Goal: Information Seeking & Learning: Find specific page/section

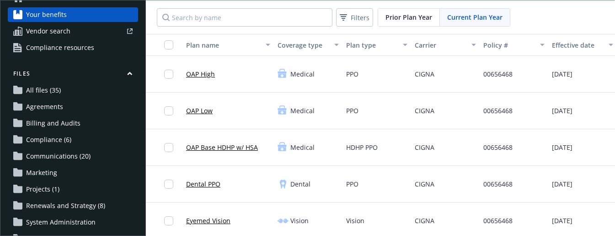
scroll to position [53, 0]
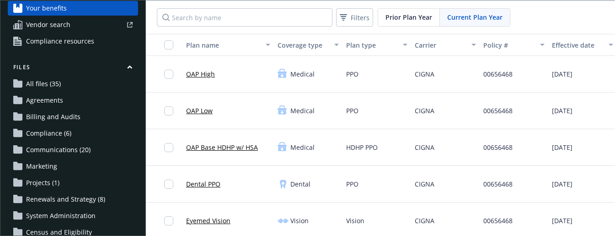
click at [55, 196] on span "Renewals and Strategy (8)" at bounding box center [65, 199] width 79 height 15
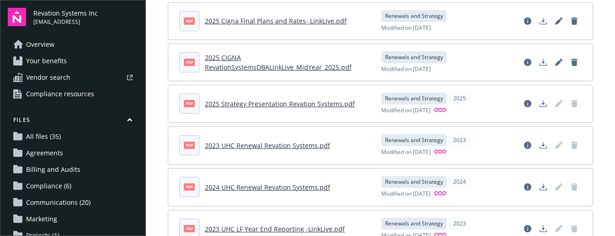
scroll to position [77, 0]
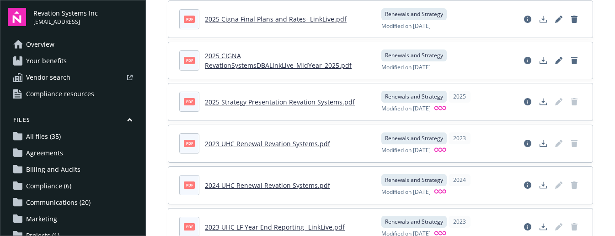
click at [275, 101] on link "2025 Strategy Presentation Revation Systems.pdf" at bounding box center [280, 101] width 150 height 9
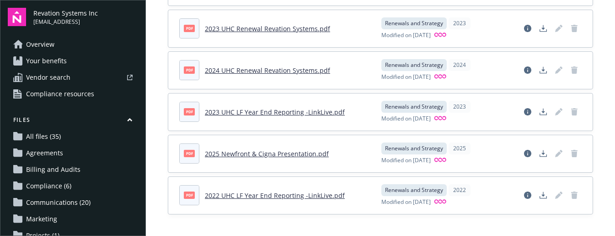
scroll to position [0, 0]
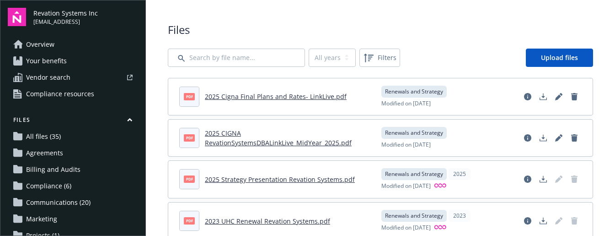
click at [242, 97] on link "2025 Cigna Final Plans and Rates- LinkLive.pdf" at bounding box center [276, 96] width 142 height 9
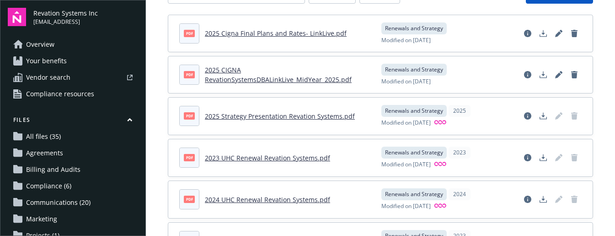
click at [43, 137] on span "All files (35)" at bounding box center [43, 136] width 35 height 15
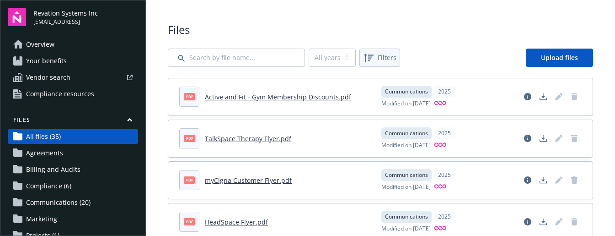
click at [370, 50] on div "Filters" at bounding box center [379, 57] width 37 height 15
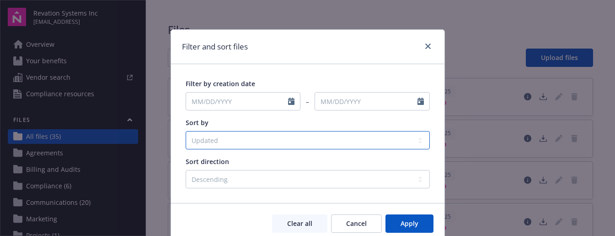
click at [288, 134] on select "Created Updated File name Status" at bounding box center [308, 140] width 244 height 18
click at [186, 131] on select "Created Updated File name Status" at bounding box center [308, 140] width 244 height 18
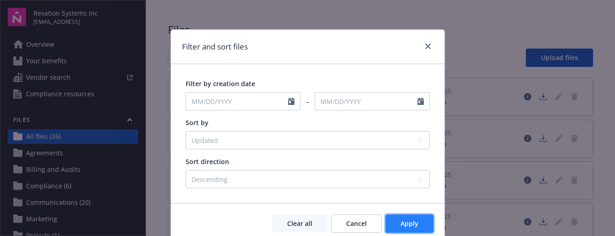
click at [402, 231] on button "Apply" at bounding box center [410, 223] width 48 height 18
